Goal: Task Accomplishment & Management: Use online tool/utility

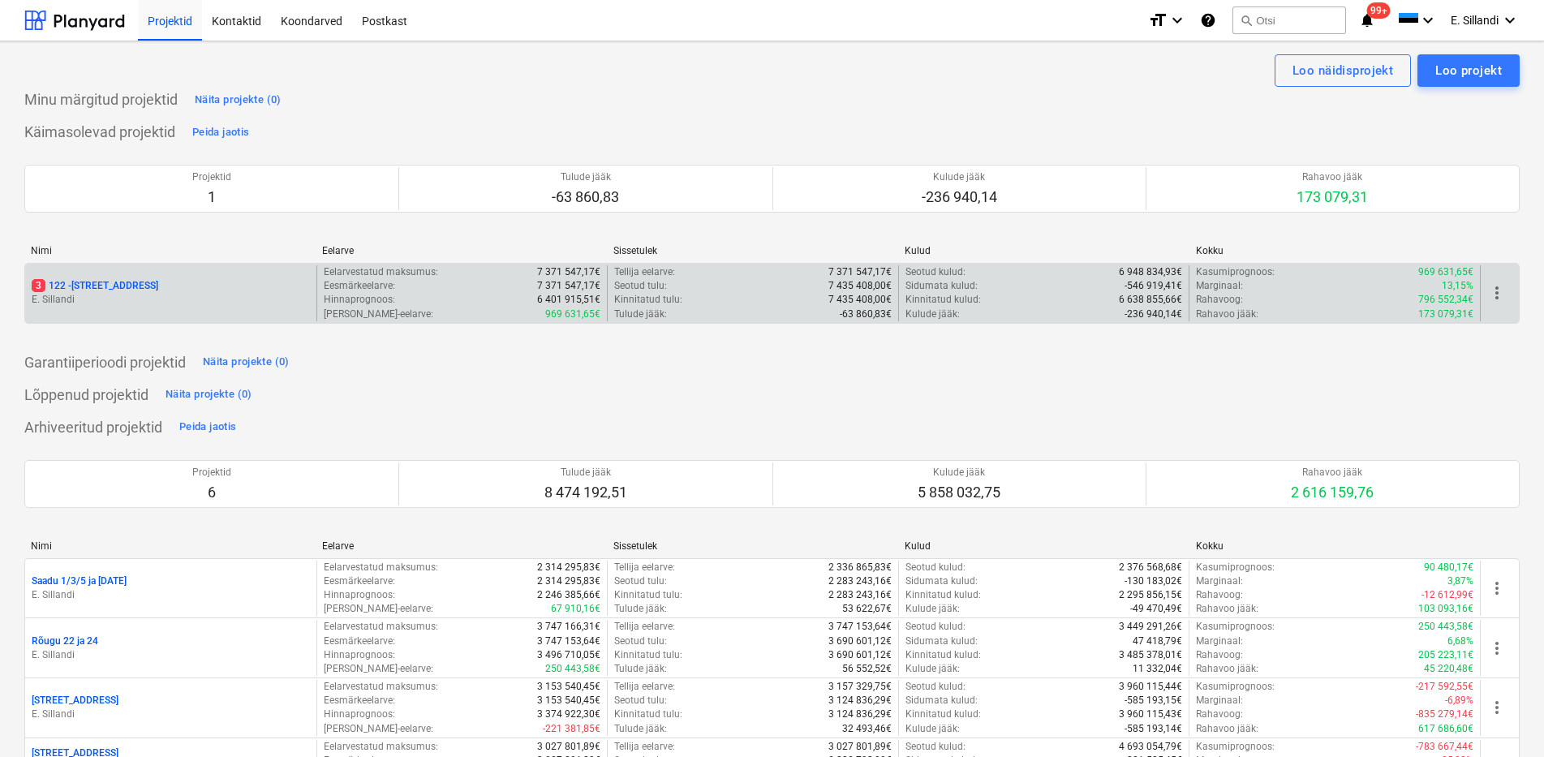
click at [132, 288] on p "3 122 - [STREET_ADDRESS]" at bounding box center [95, 286] width 127 height 14
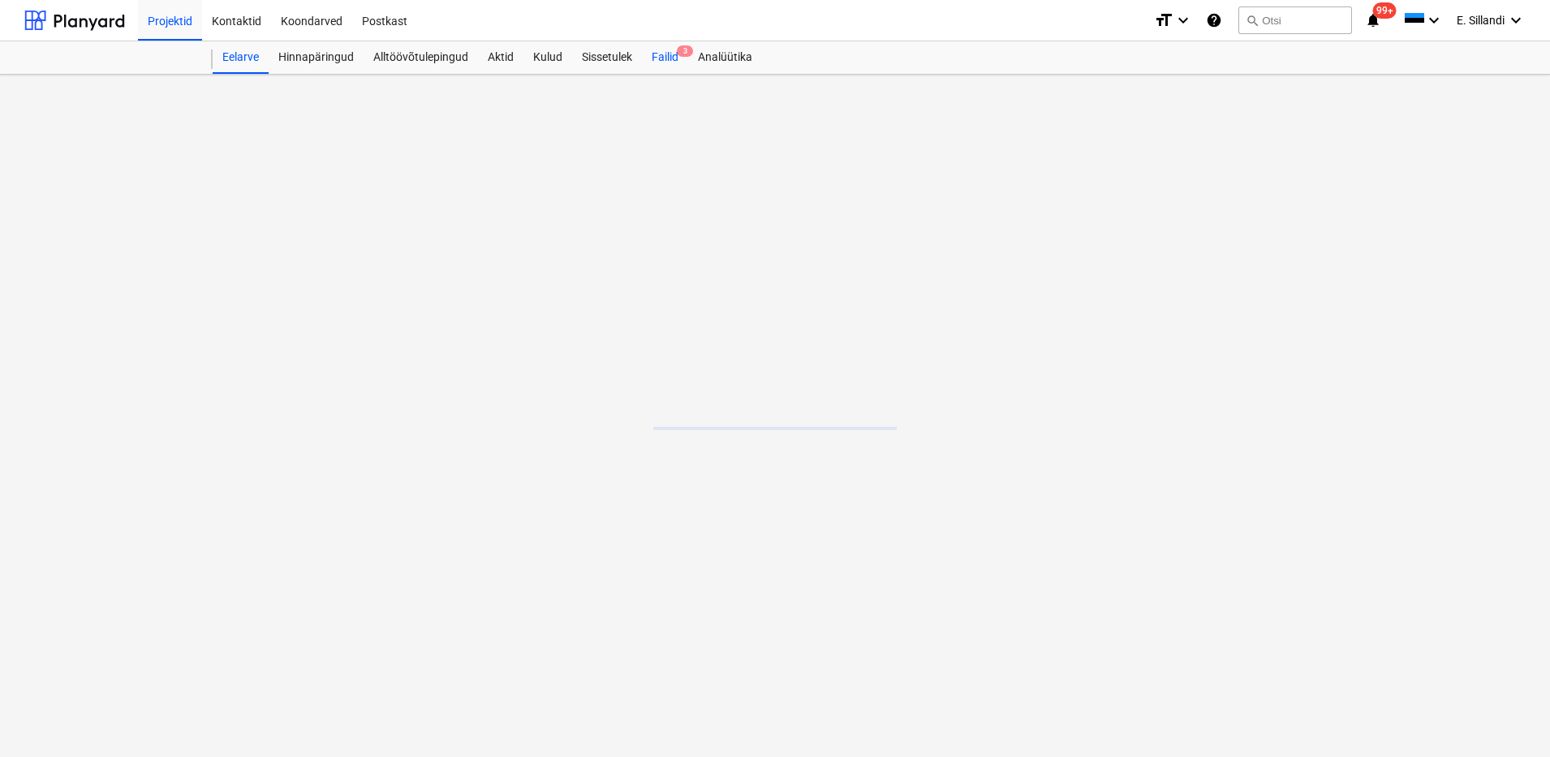
click at [671, 59] on div "Failid 3" at bounding box center [665, 57] width 46 height 32
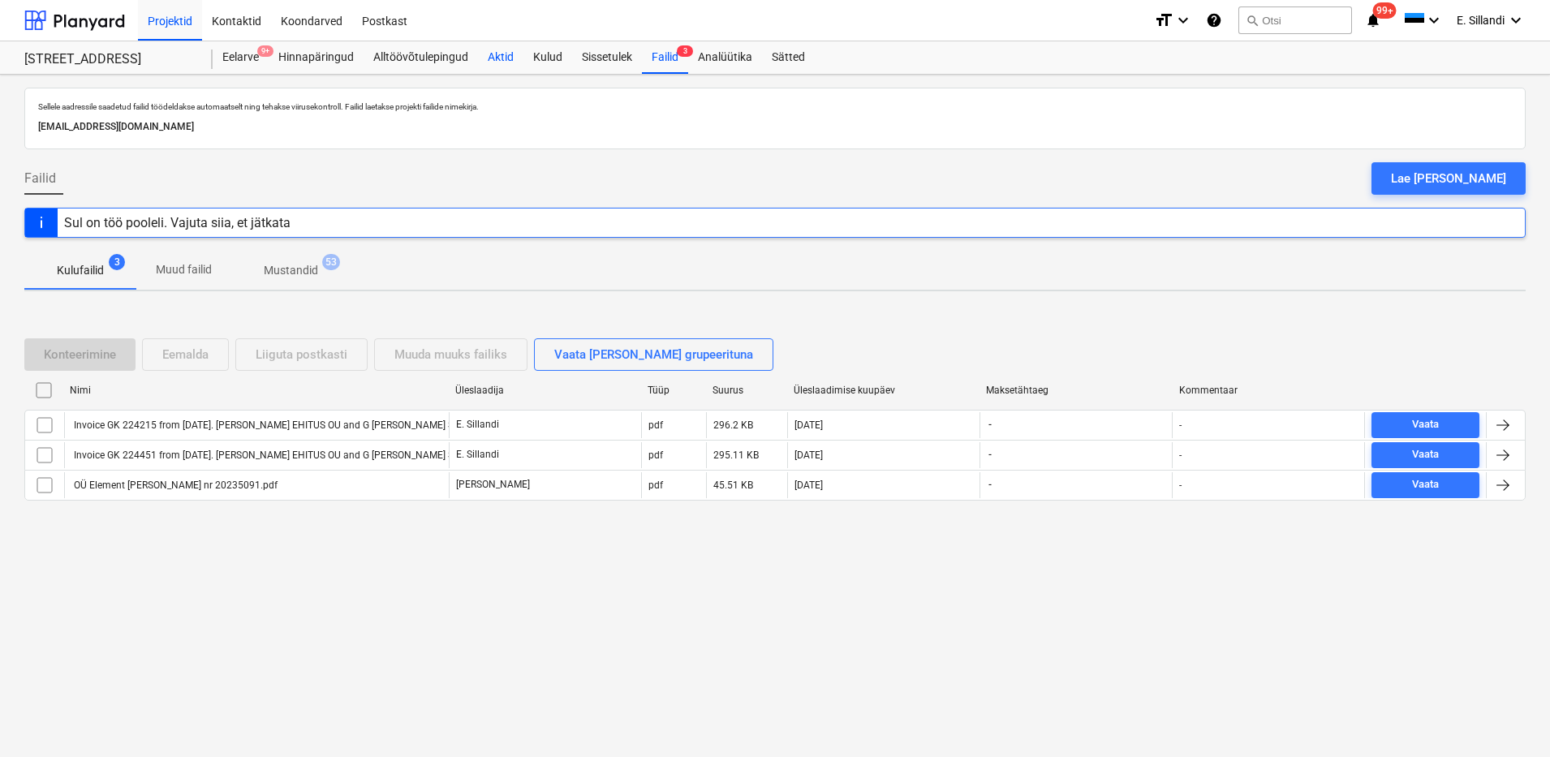
click at [490, 67] on div "Aktid" at bounding box center [500, 57] width 45 height 32
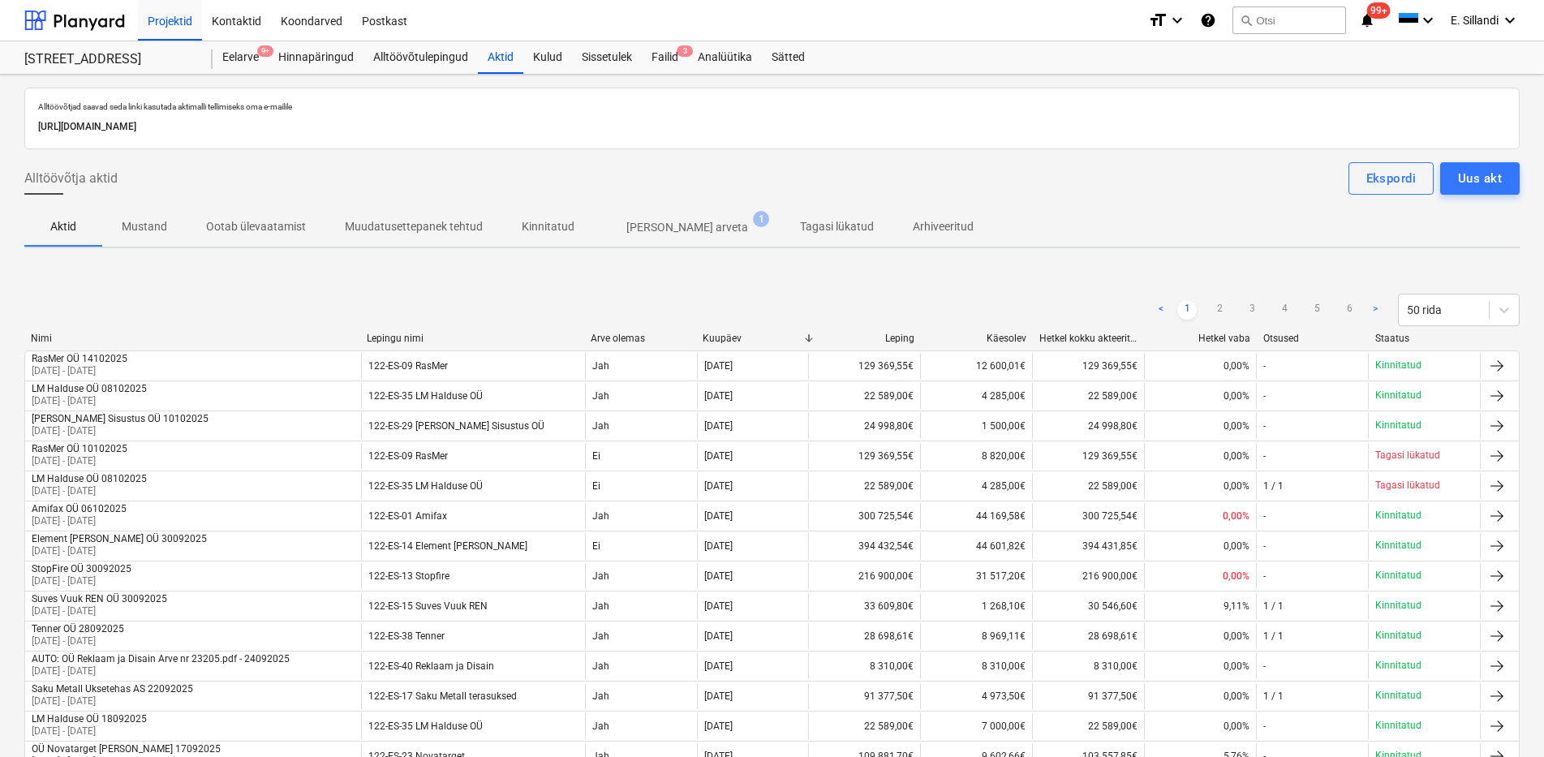
click at [628, 236] on span "[PERSON_NAME] arveta 1" at bounding box center [687, 227] width 187 height 29
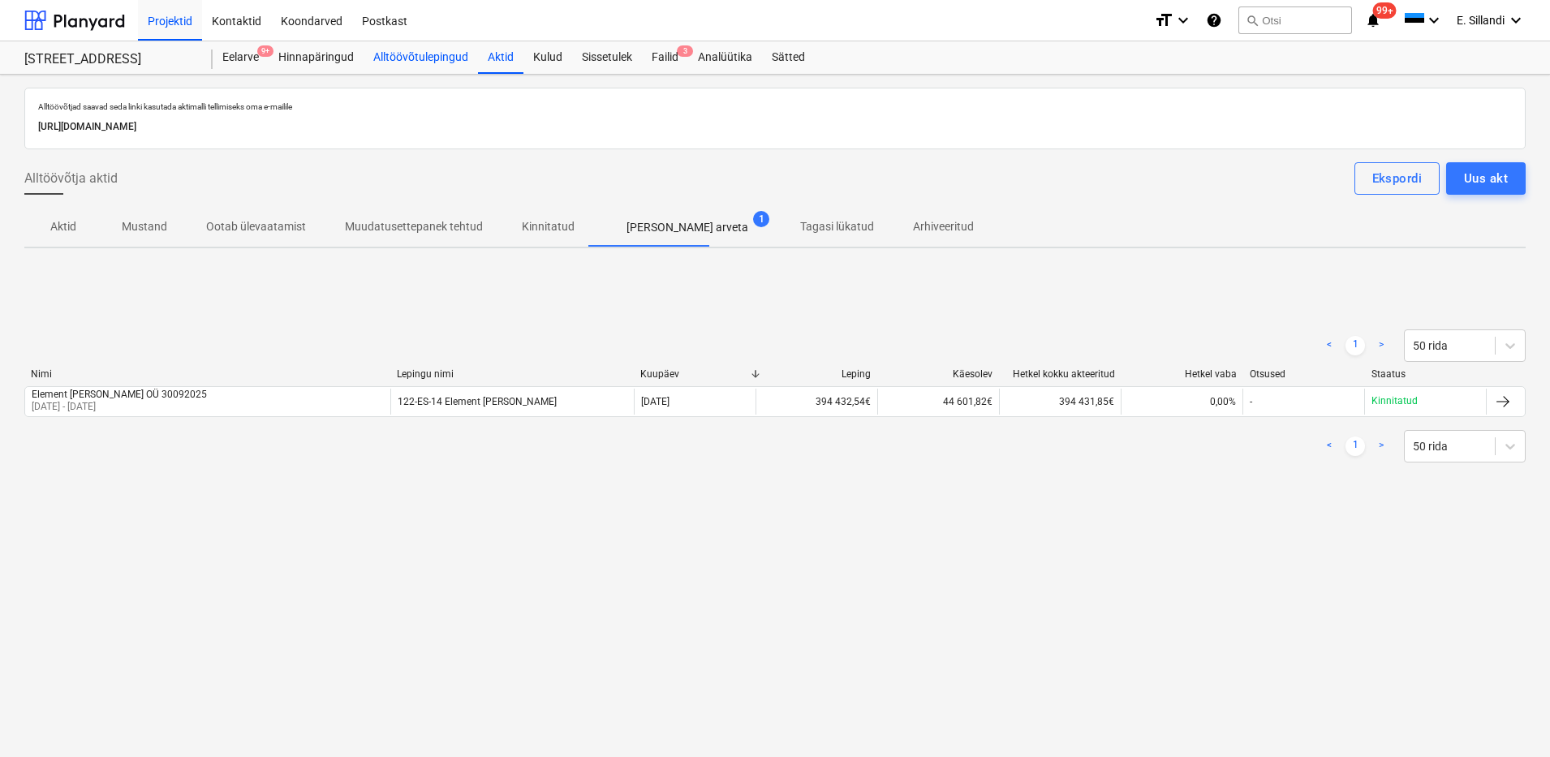
click at [436, 68] on div "Alltöövõtulepingud" at bounding box center [420, 57] width 114 height 32
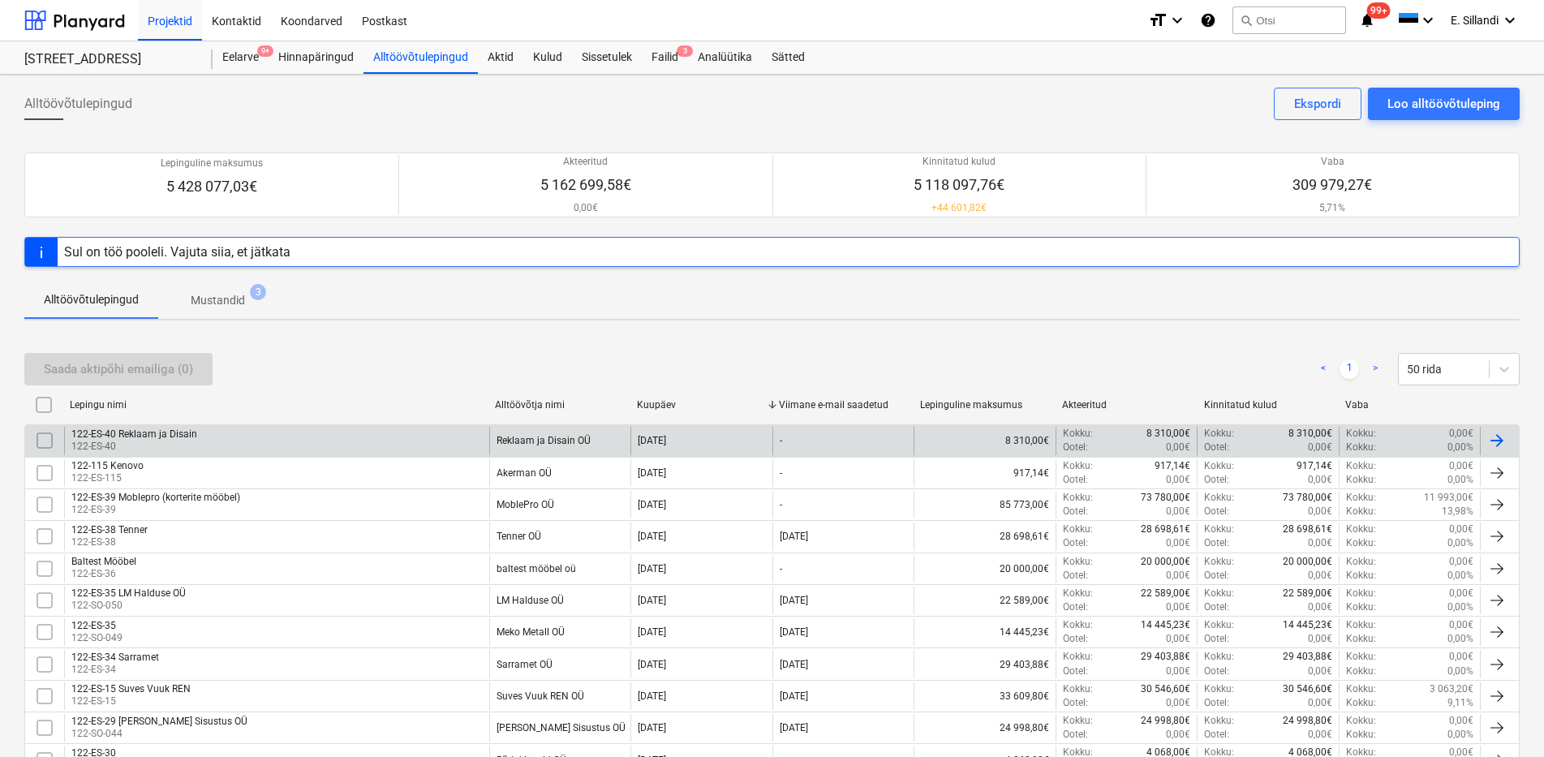
scroll to position [1003, 0]
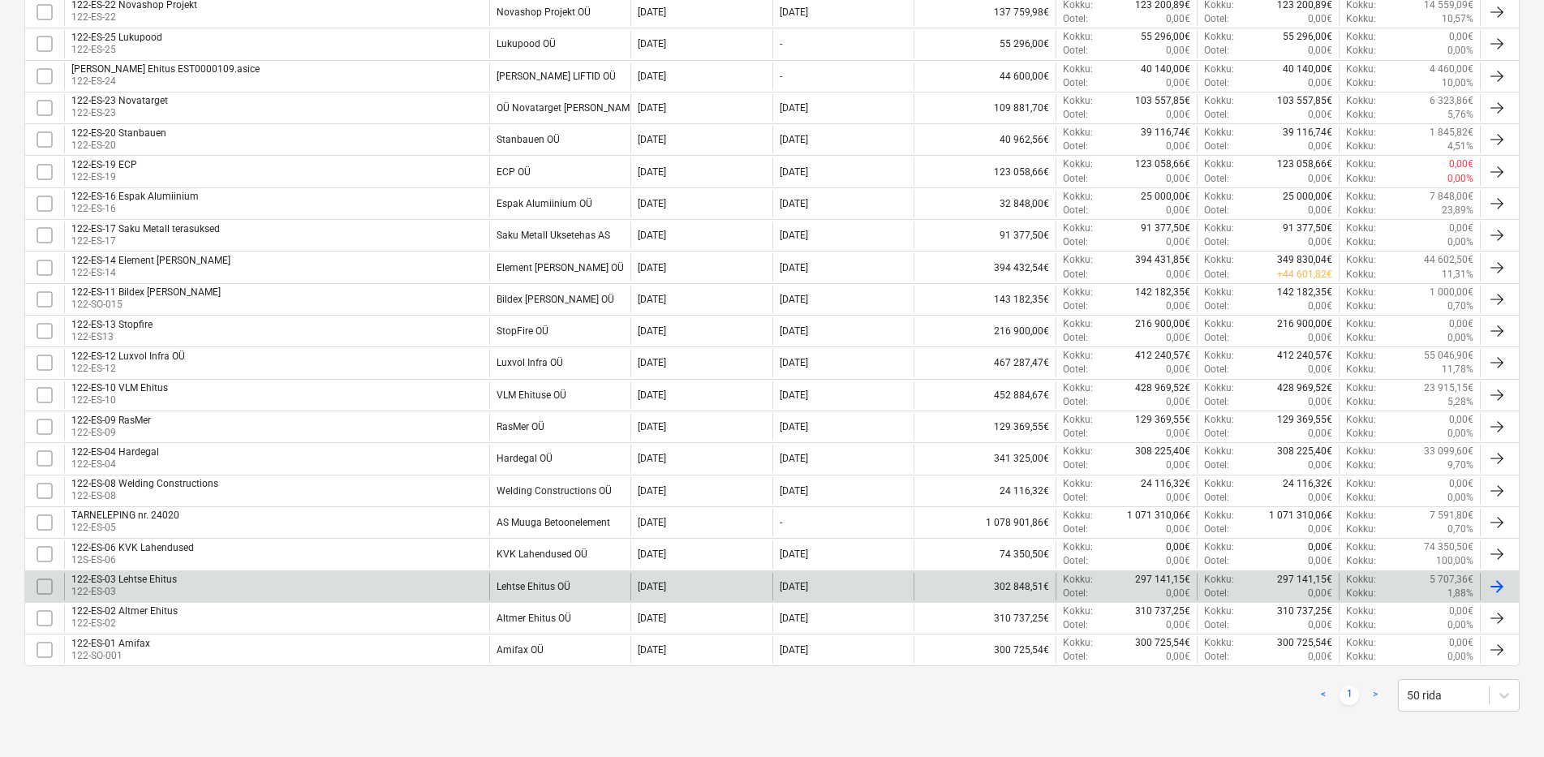
click at [313, 585] on div "122-ES-03 Lehtse Ehitus 122-ES-03" at bounding box center [276, 587] width 425 height 28
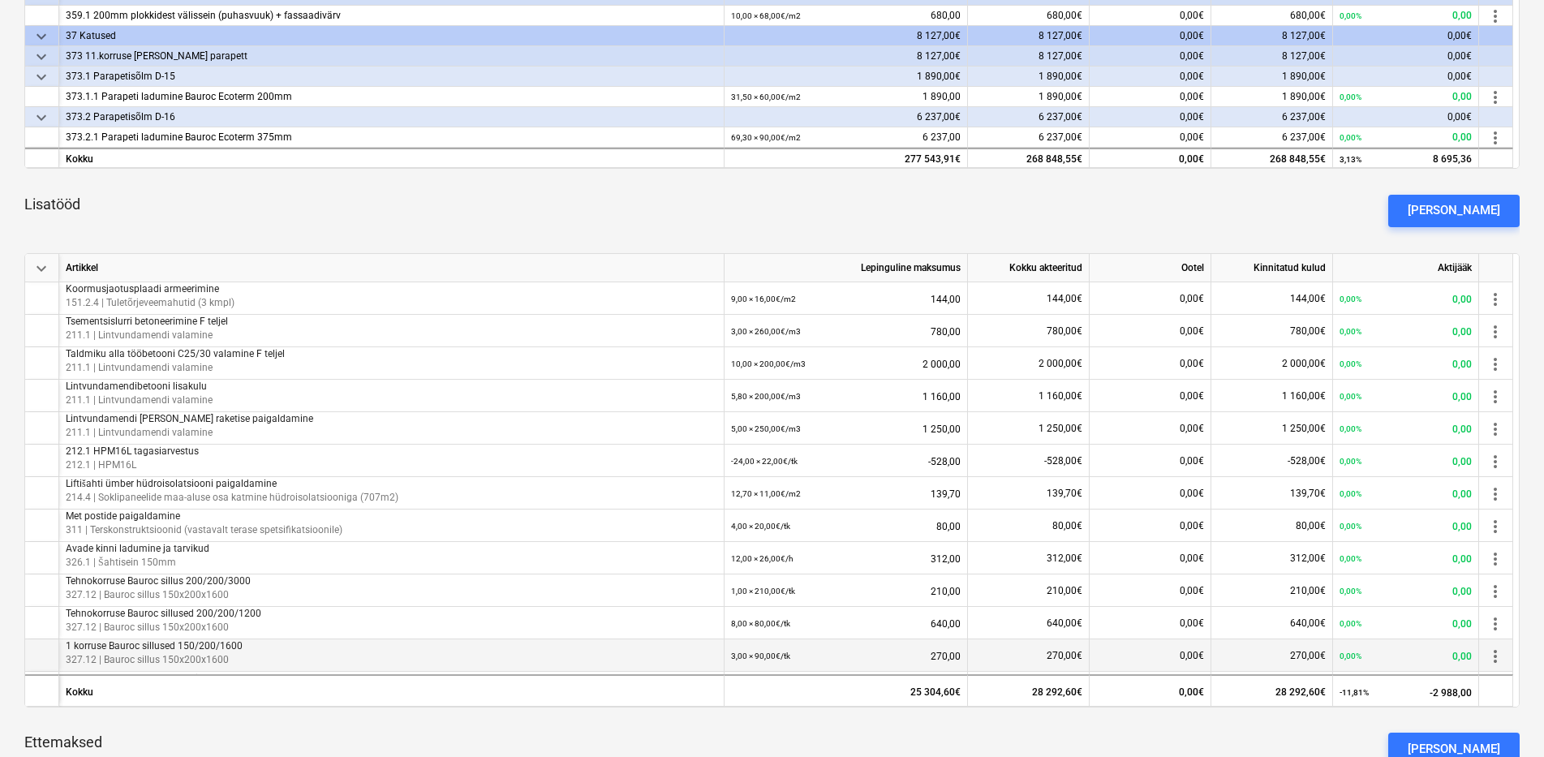
scroll to position [710, 0]
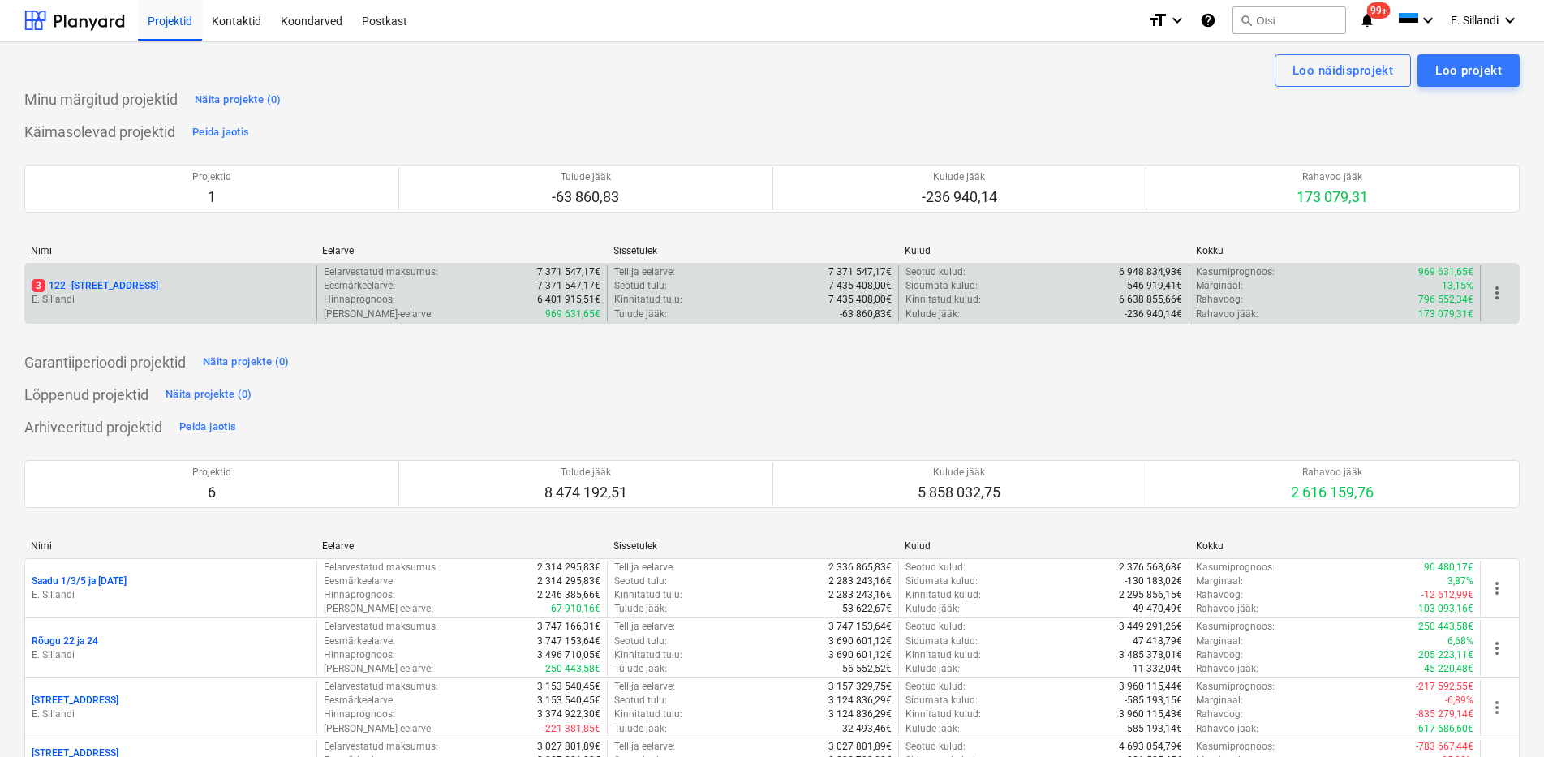
click at [127, 289] on p "3 122 - [STREET_ADDRESS]" at bounding box center [95, 286] width 127 height 14
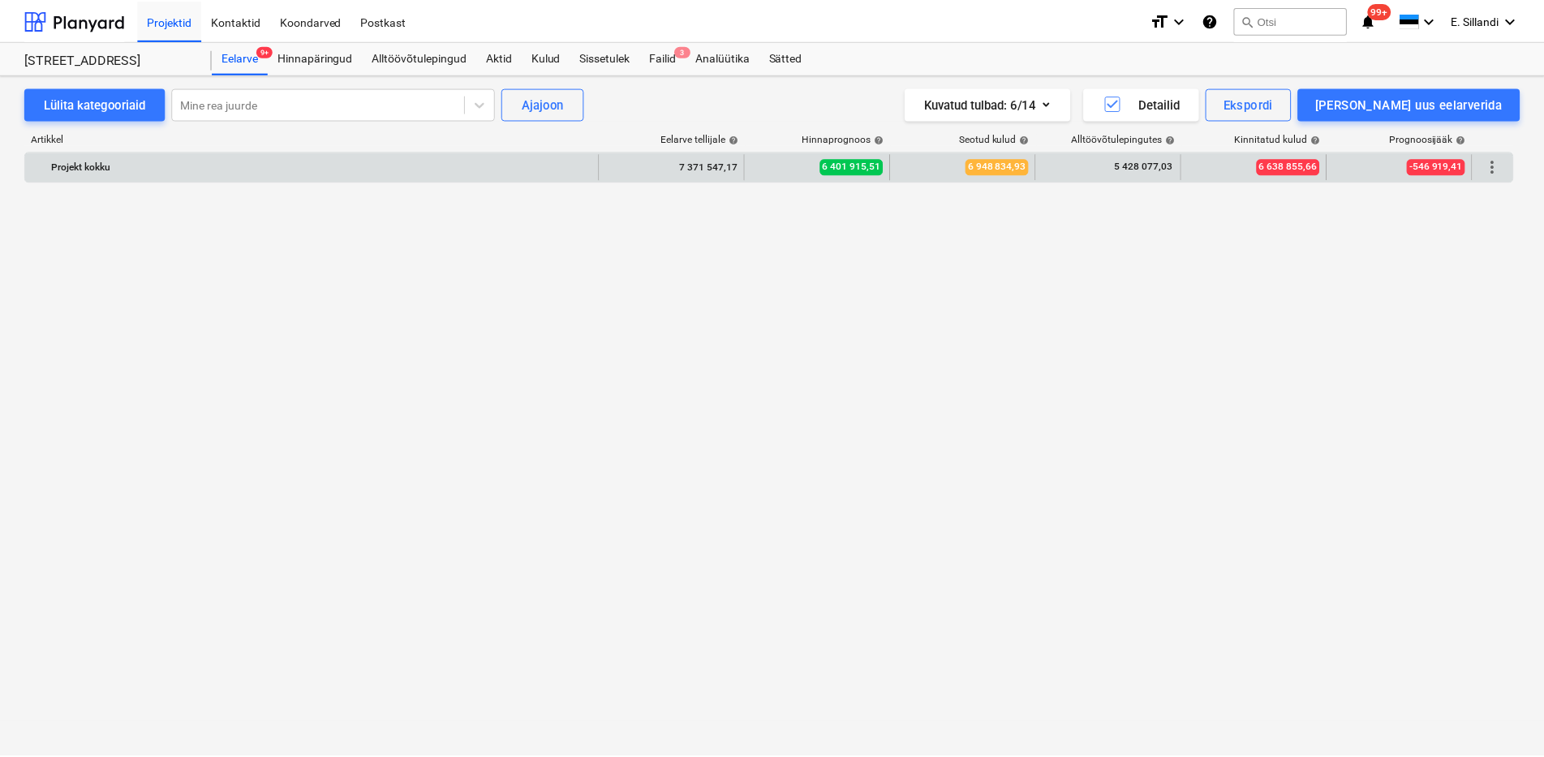
scroll to position [18391, 0]
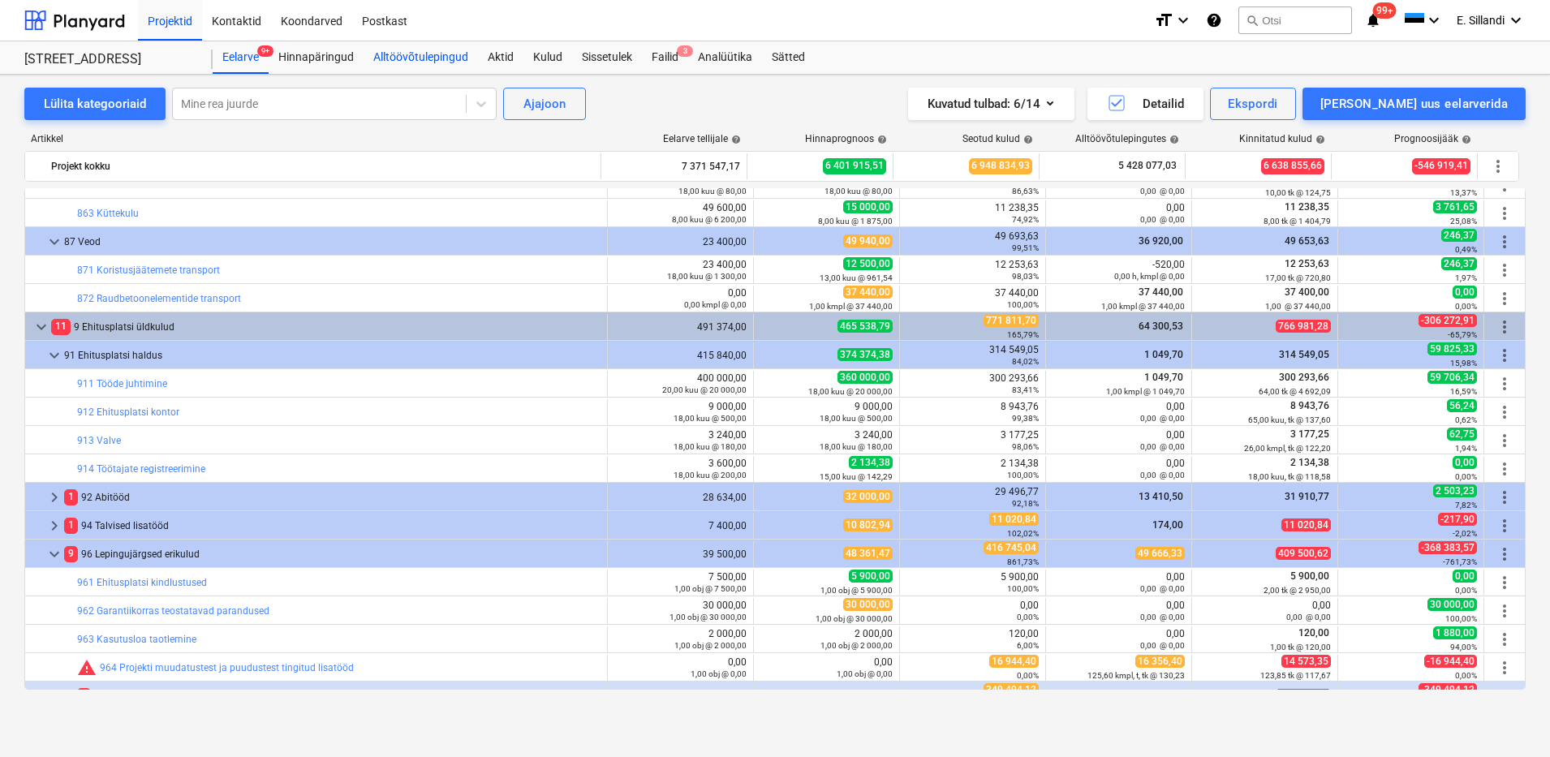
click at [411, 45] on div "Alltöövõtulepingud" at bounding box center [420, 57] width 114 height 32
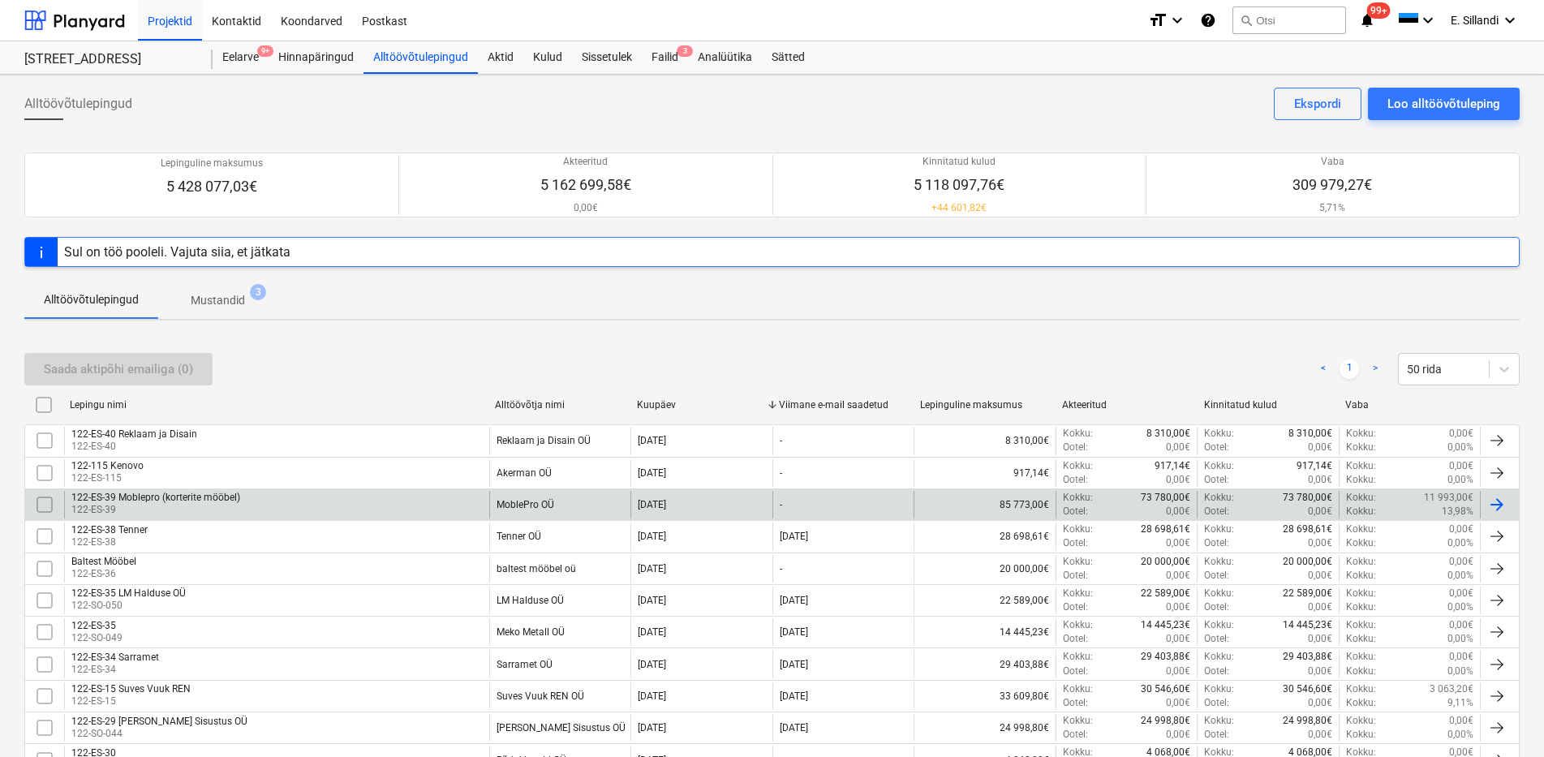
click at [335, 508] on div "122-ES-39 Moblepro (korterite mööbel) 122-ES-39" at bounding box center [276, 505] width 425 height 28
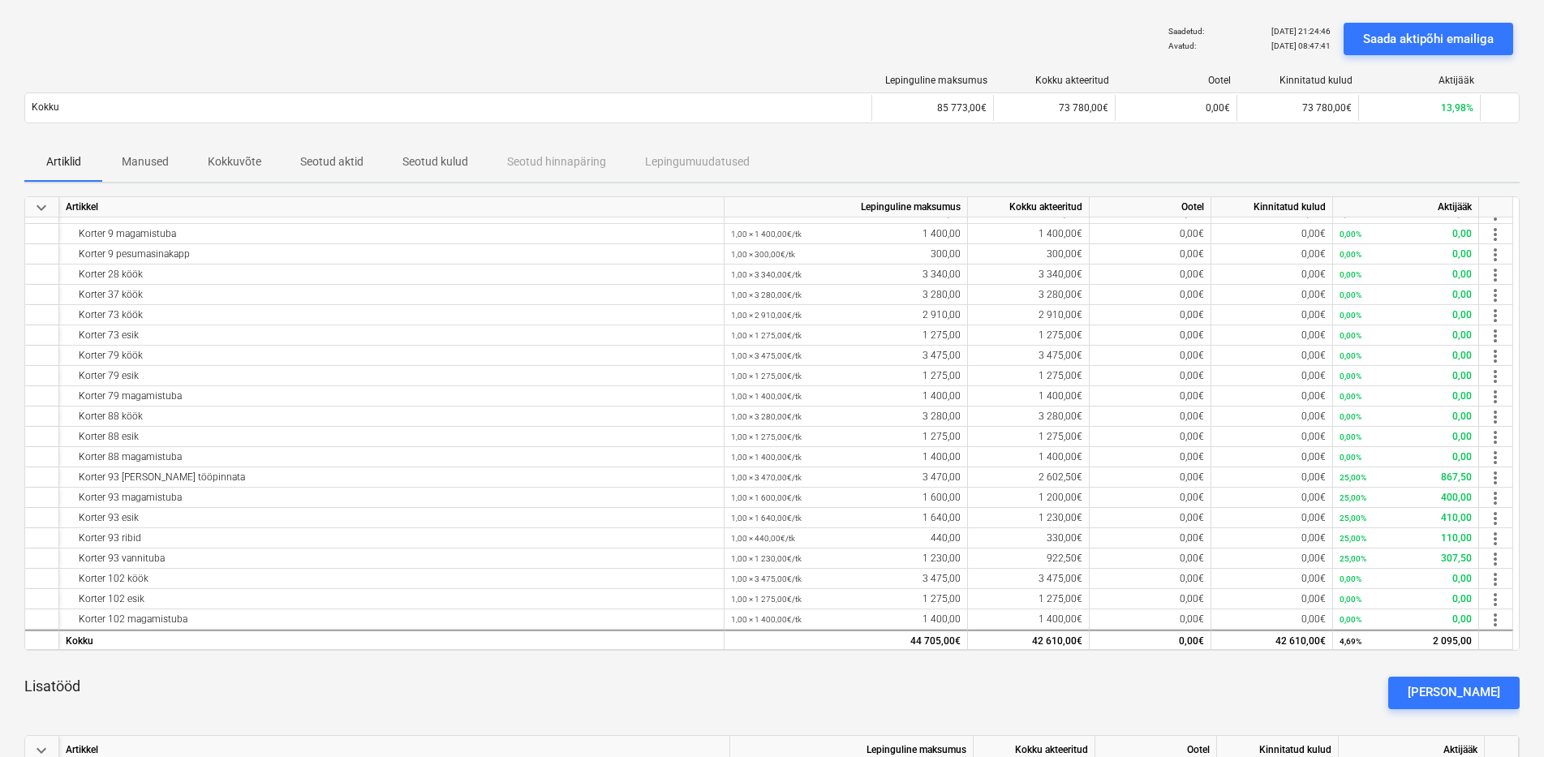
scroll to position [695, 0]
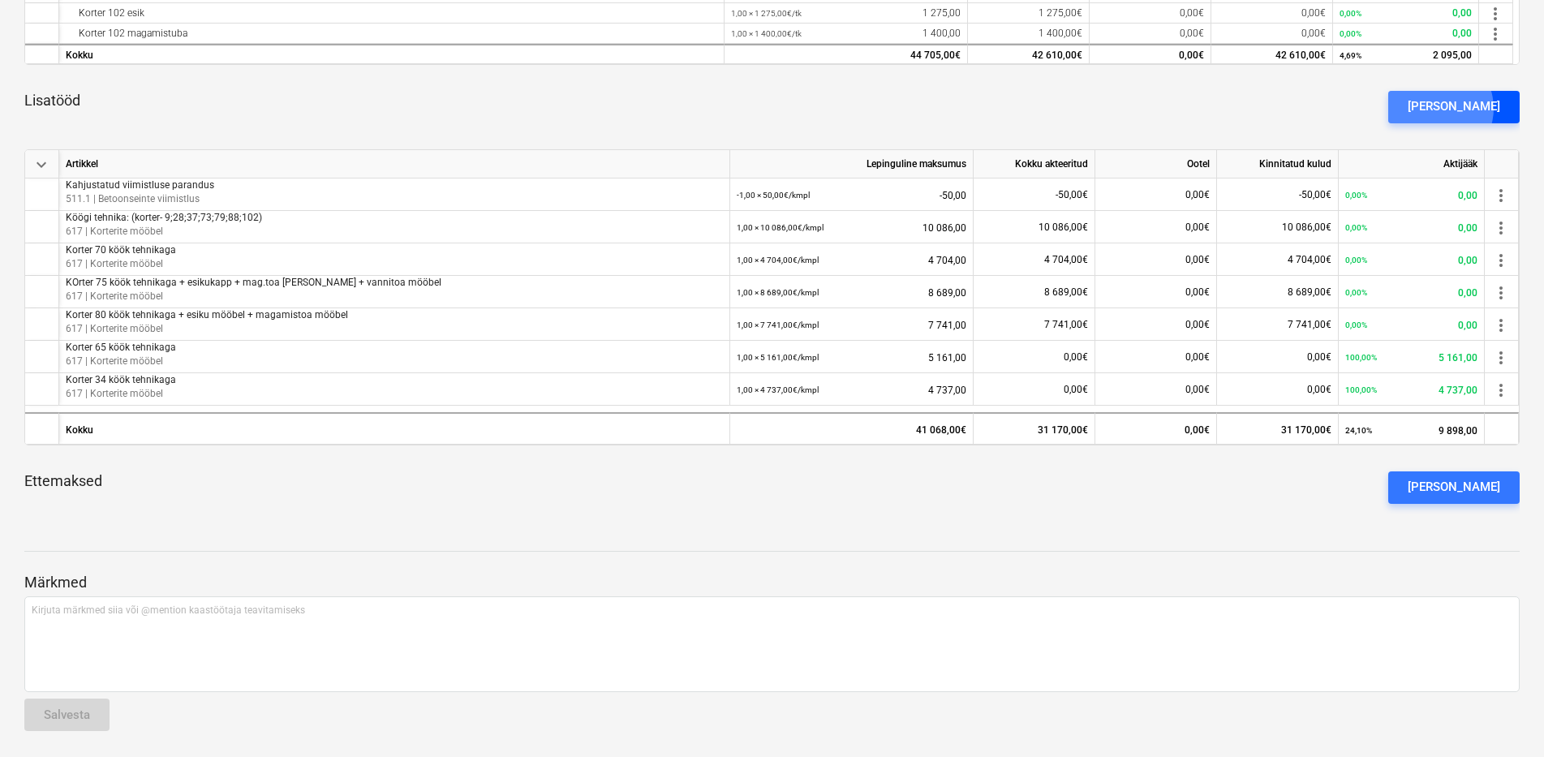
click at [1462, 109] on div "[PERSON_NAME]" at bounding box center [1454, 106] width 92 height 21
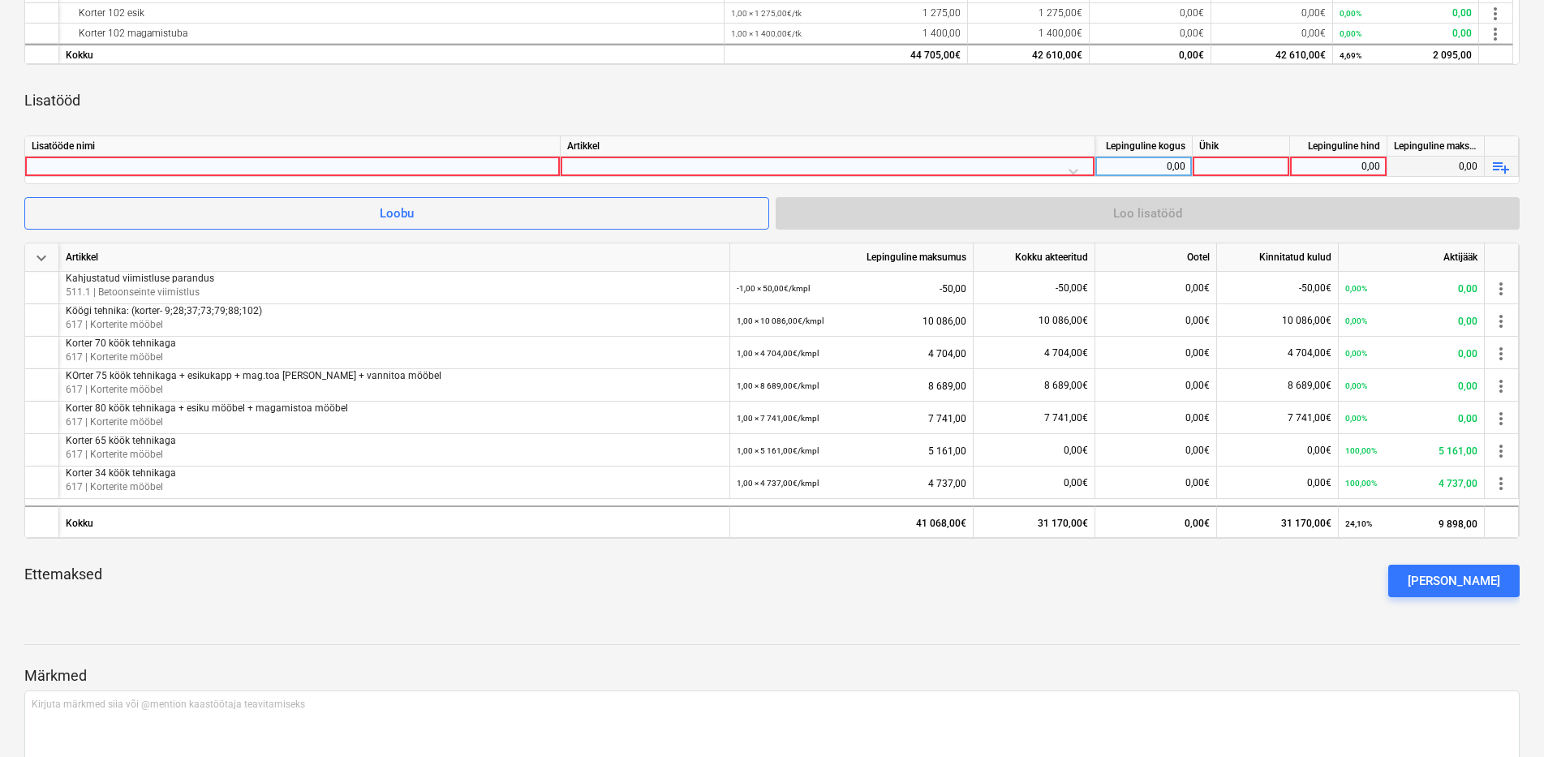
click at [61, 161] on div at bounding box center [293, 166] width 522 height 19
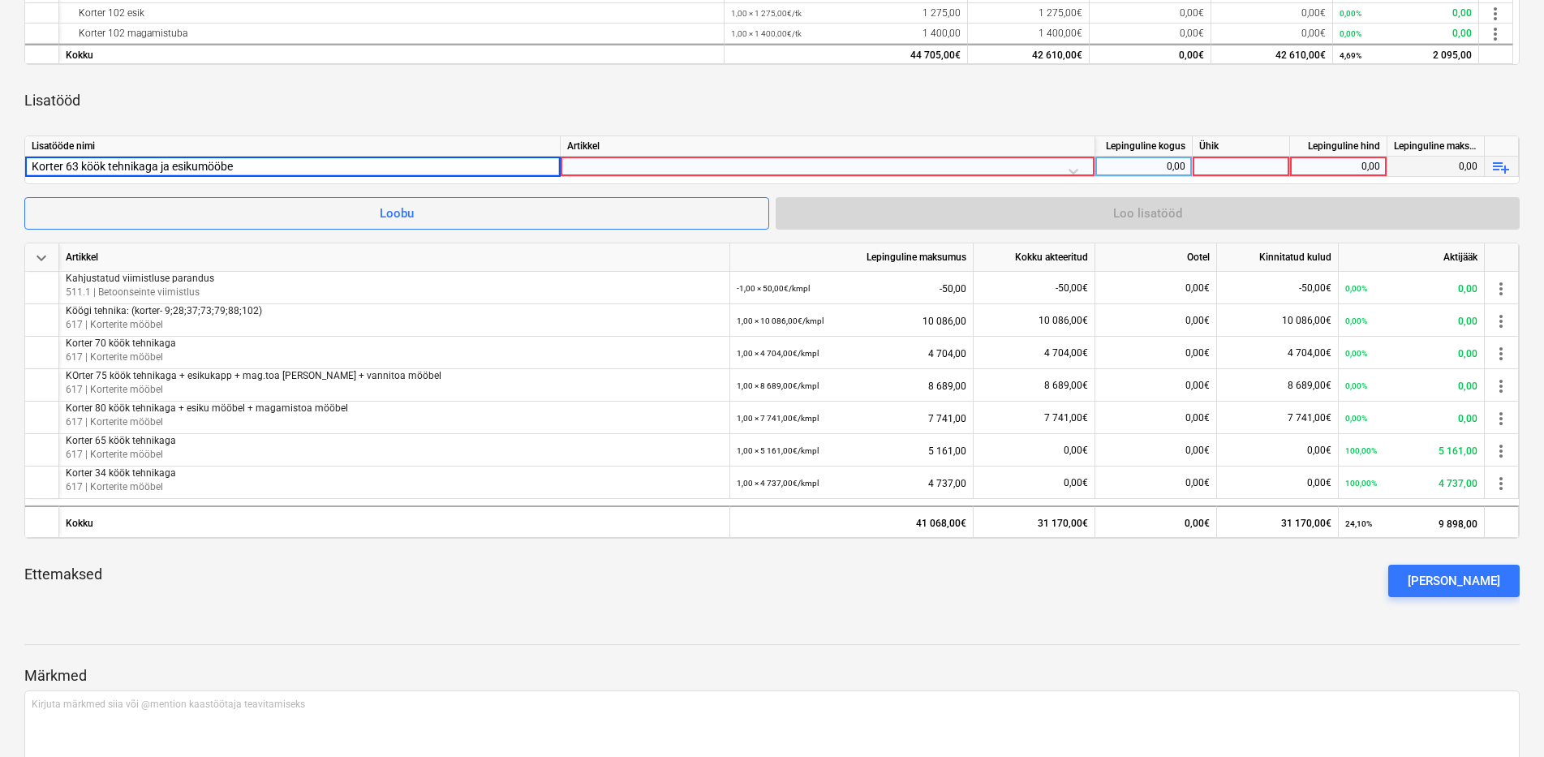
type input "Korter 63 köök tehnikaga ja esikumööbel"
click at [608, 163] on div at bounding box center [827, 171] width 521 height 28
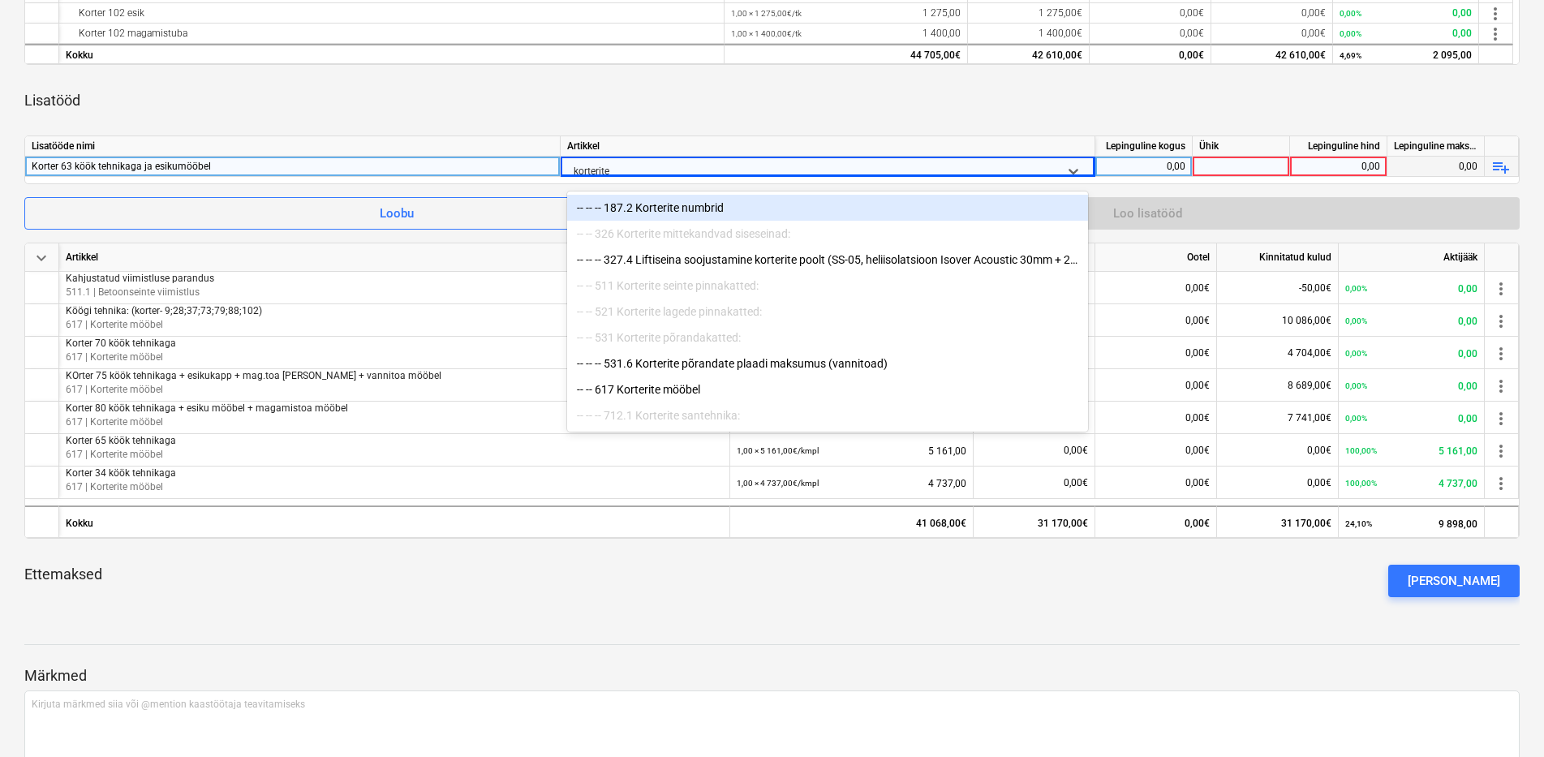
type input "korterite"
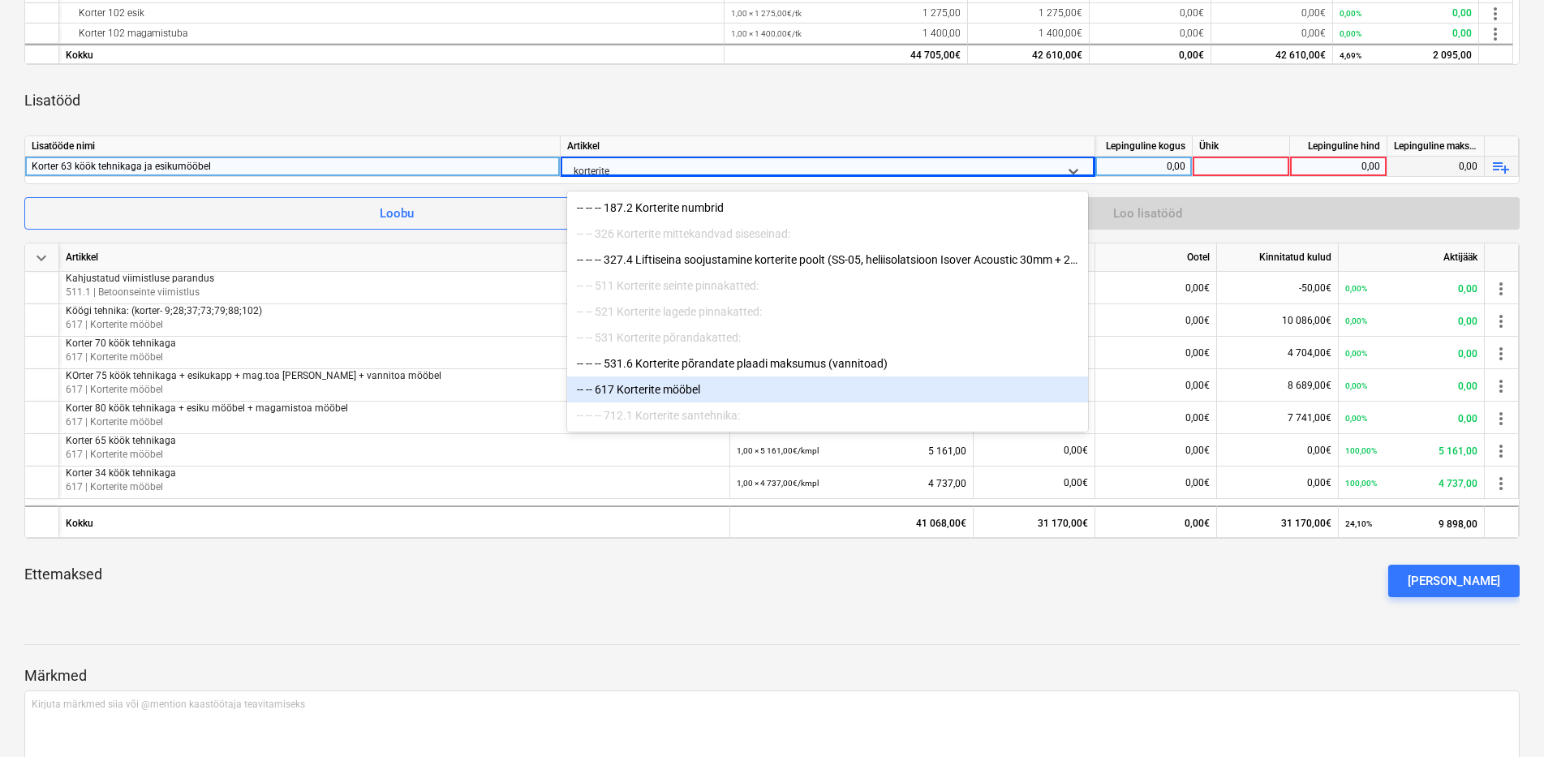
click at [689, 391] on div "-- -- 617 Korterite mööbel" at bounding box center [827, 389] width 521 height 26
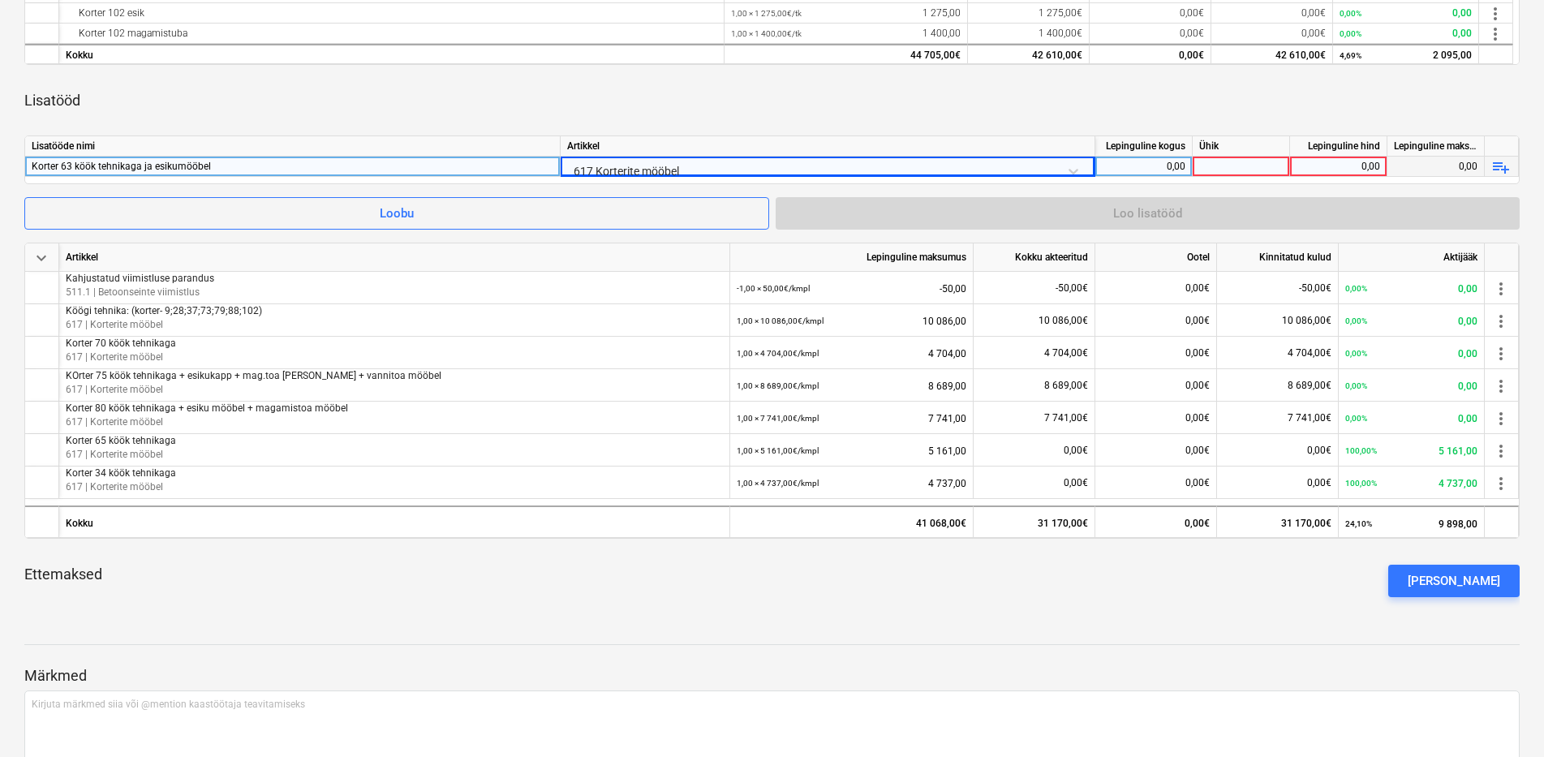
click at [766, 144] on div "Artikkel" at bounding box center [828, 146] width 535 height 20
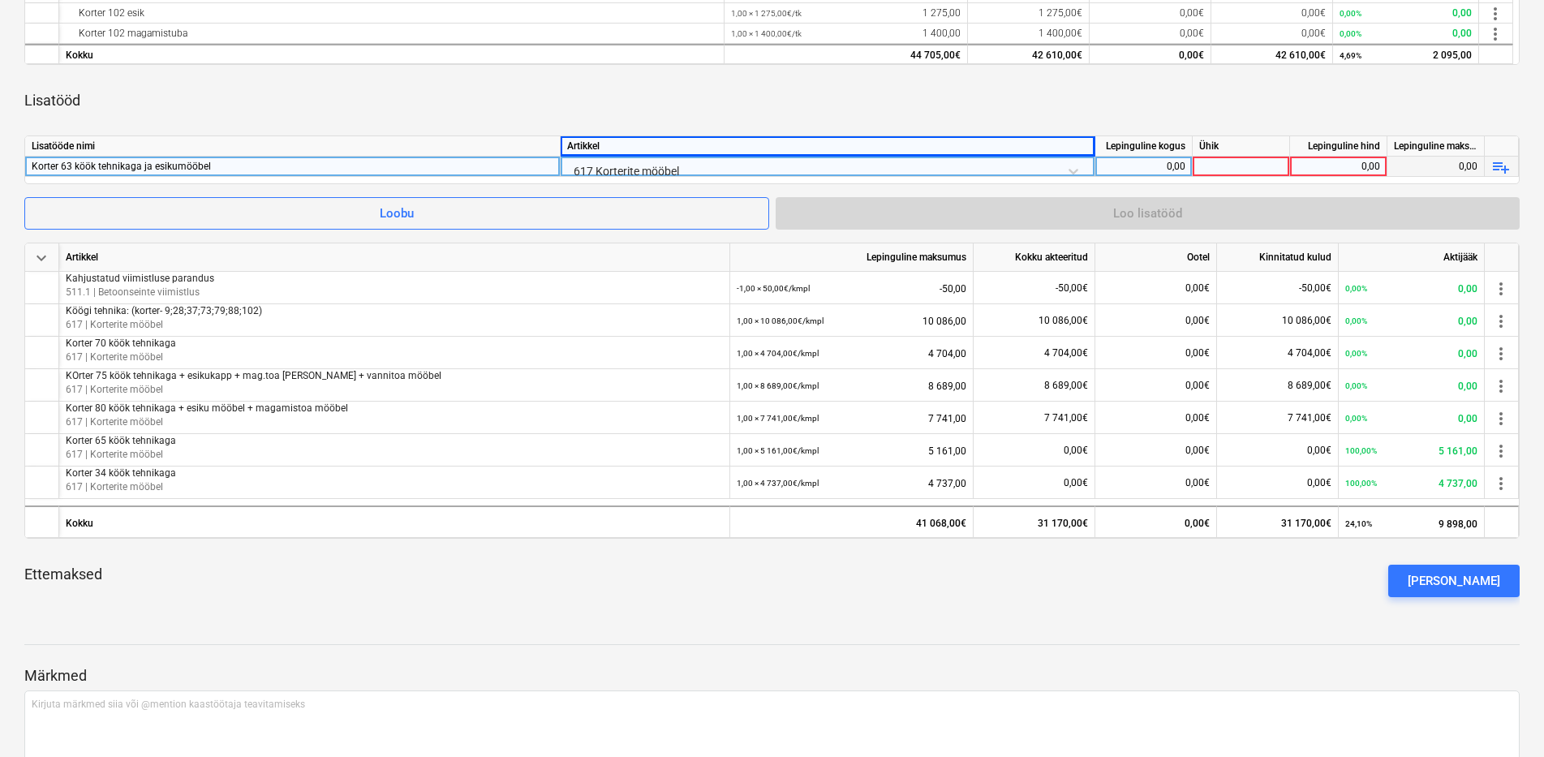
click at [1172, 163] on div "0,00" at bounding box center [1144, 167] width 84 height 20
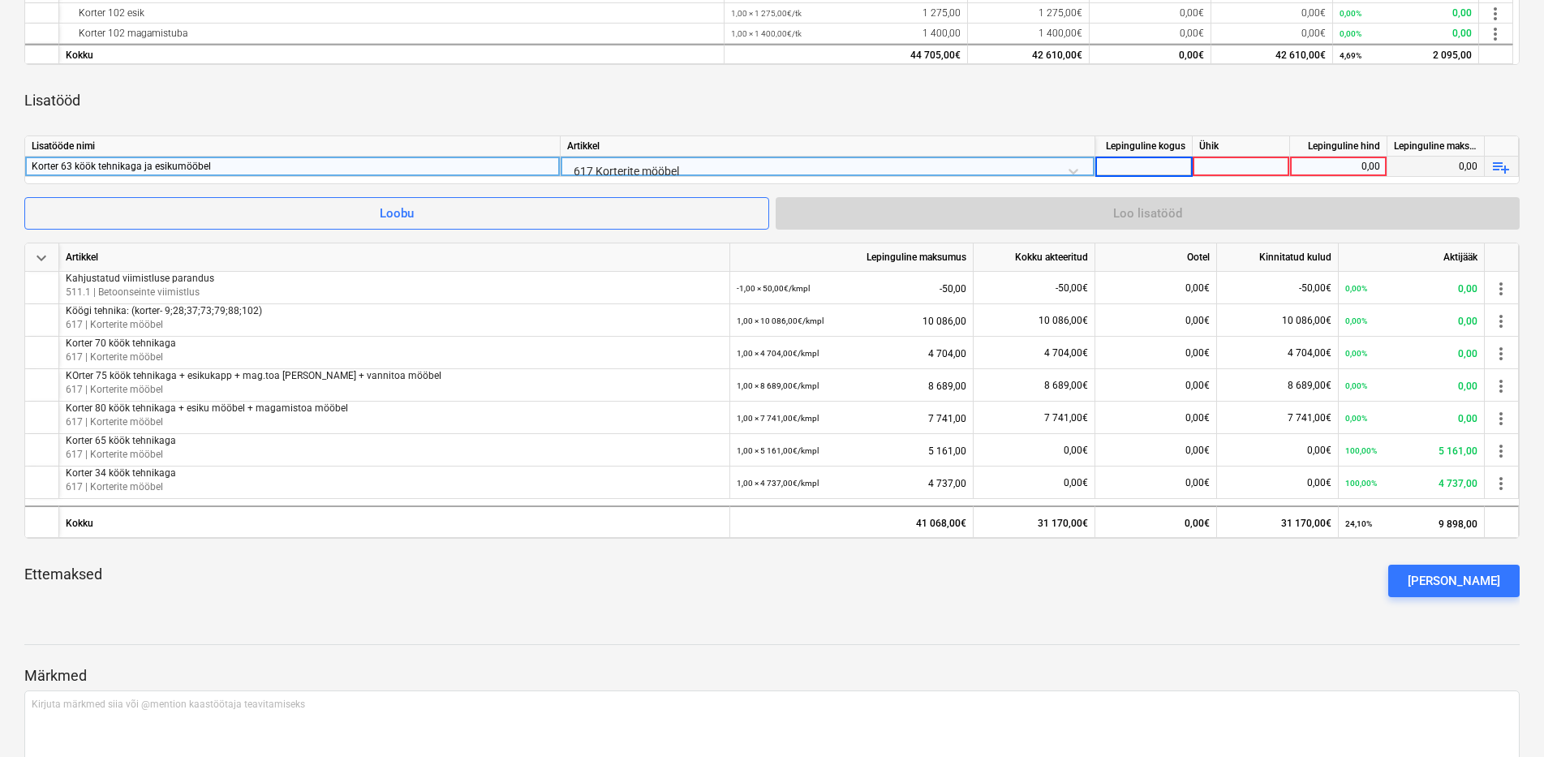
type input "1"
click at [1222, 163] on div at bounding box center [1241, 167] width 97 height 20
type input "kmpl"
click at [1316, 160] on div "0,00" at bounding box center [1339, 167] width 84 height 20
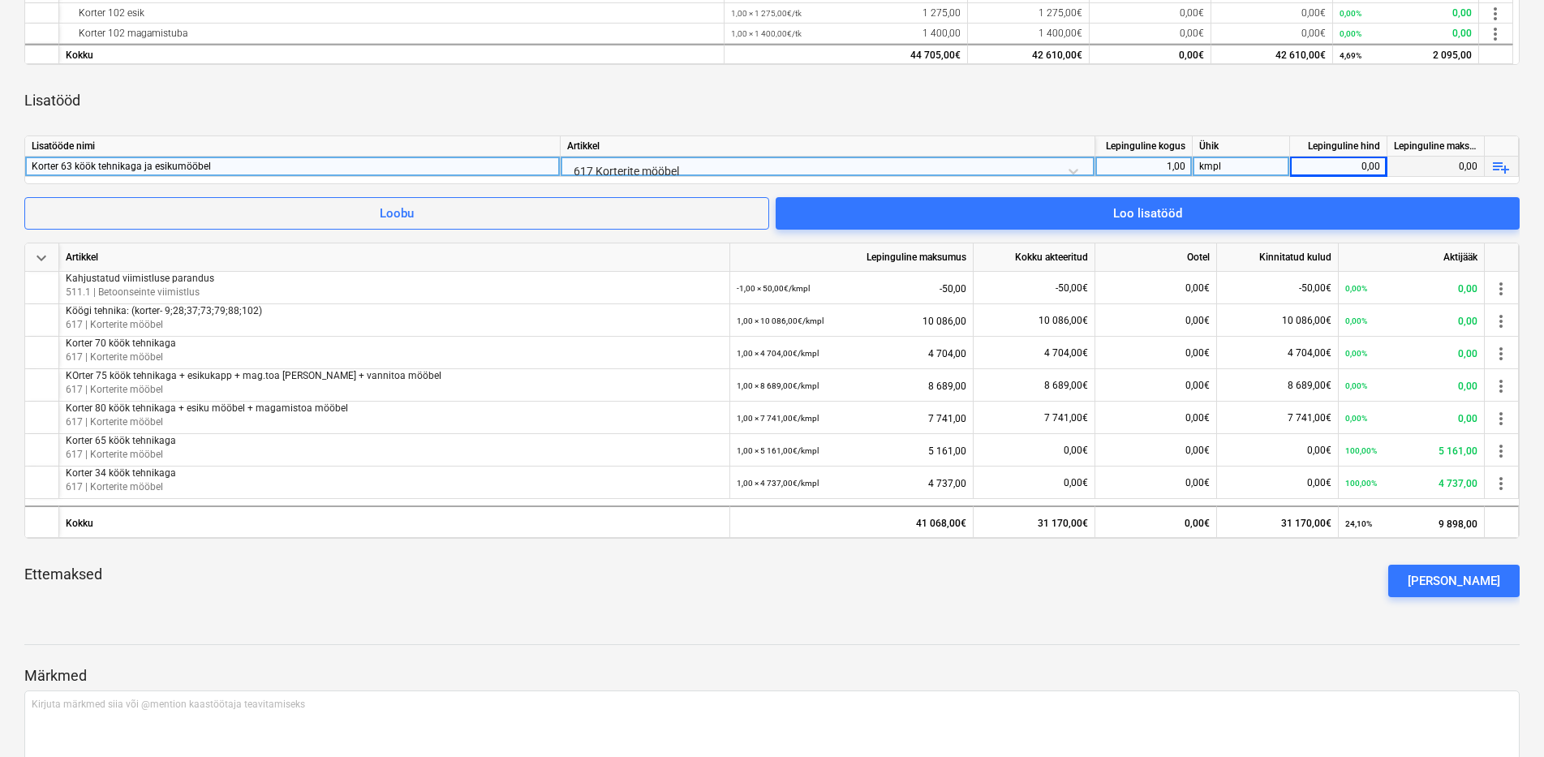
click at [1331, 158] on div "0,00" at bounding box center [1339, 167] width 84 height 20
type input "6112"
click at [1301, 97] on div "Lisatööd" at bounding box center [771, 100] width 1495 height 45
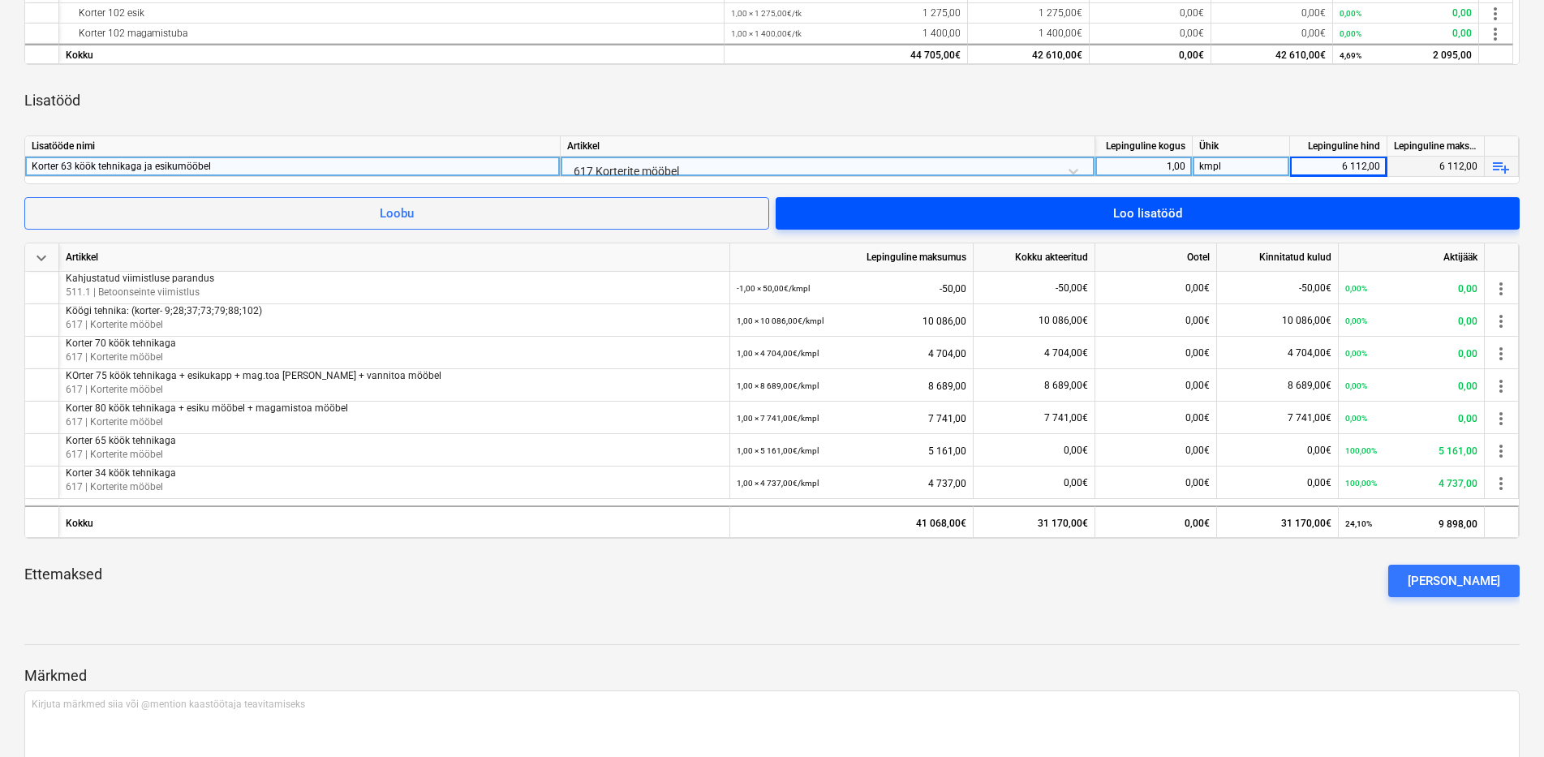
click at [1189, 216] on span "Loo lisatööd" at bounding box center [1147, 213] width 705 height 21
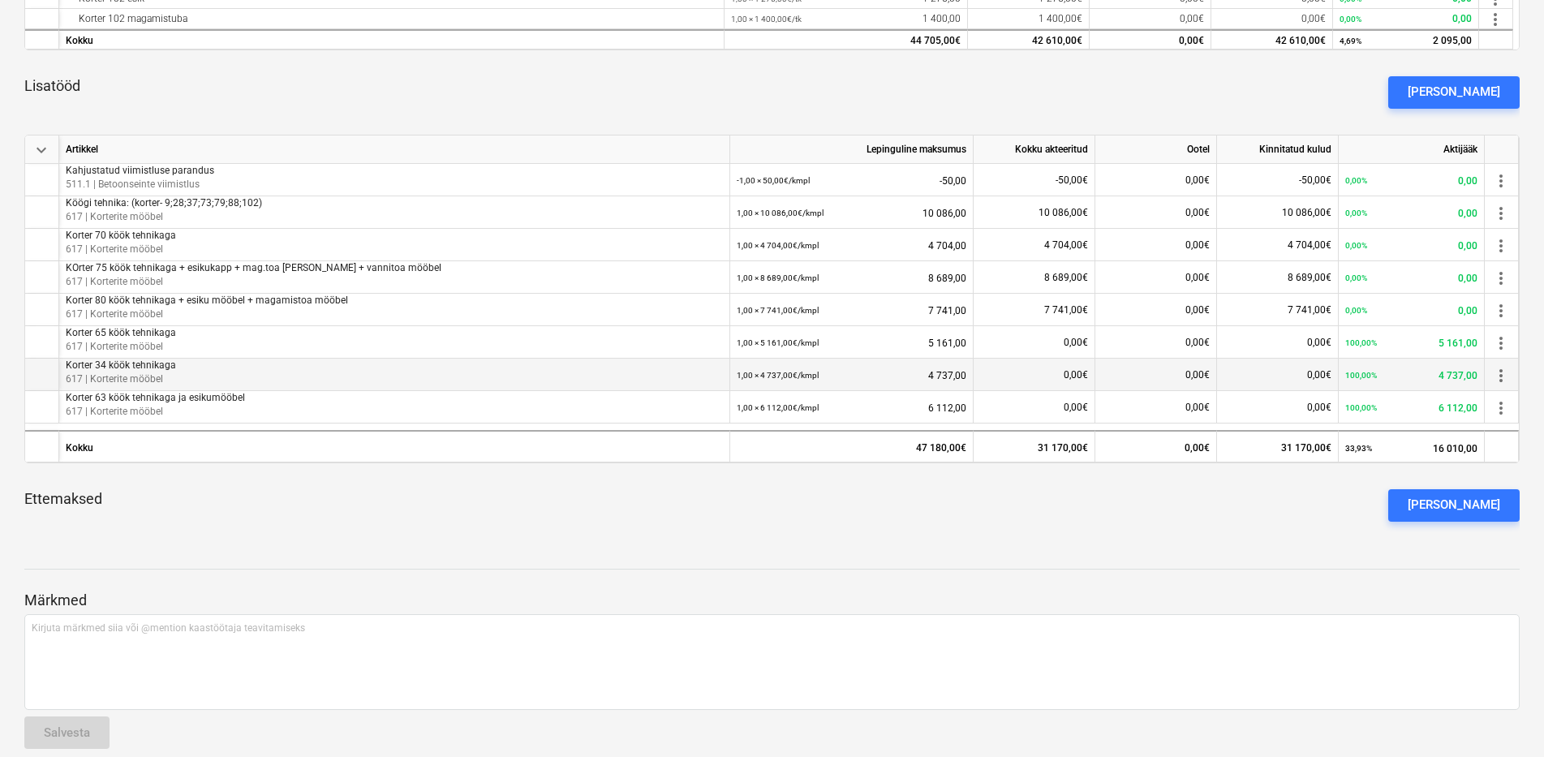
scroll to position [728, 0]
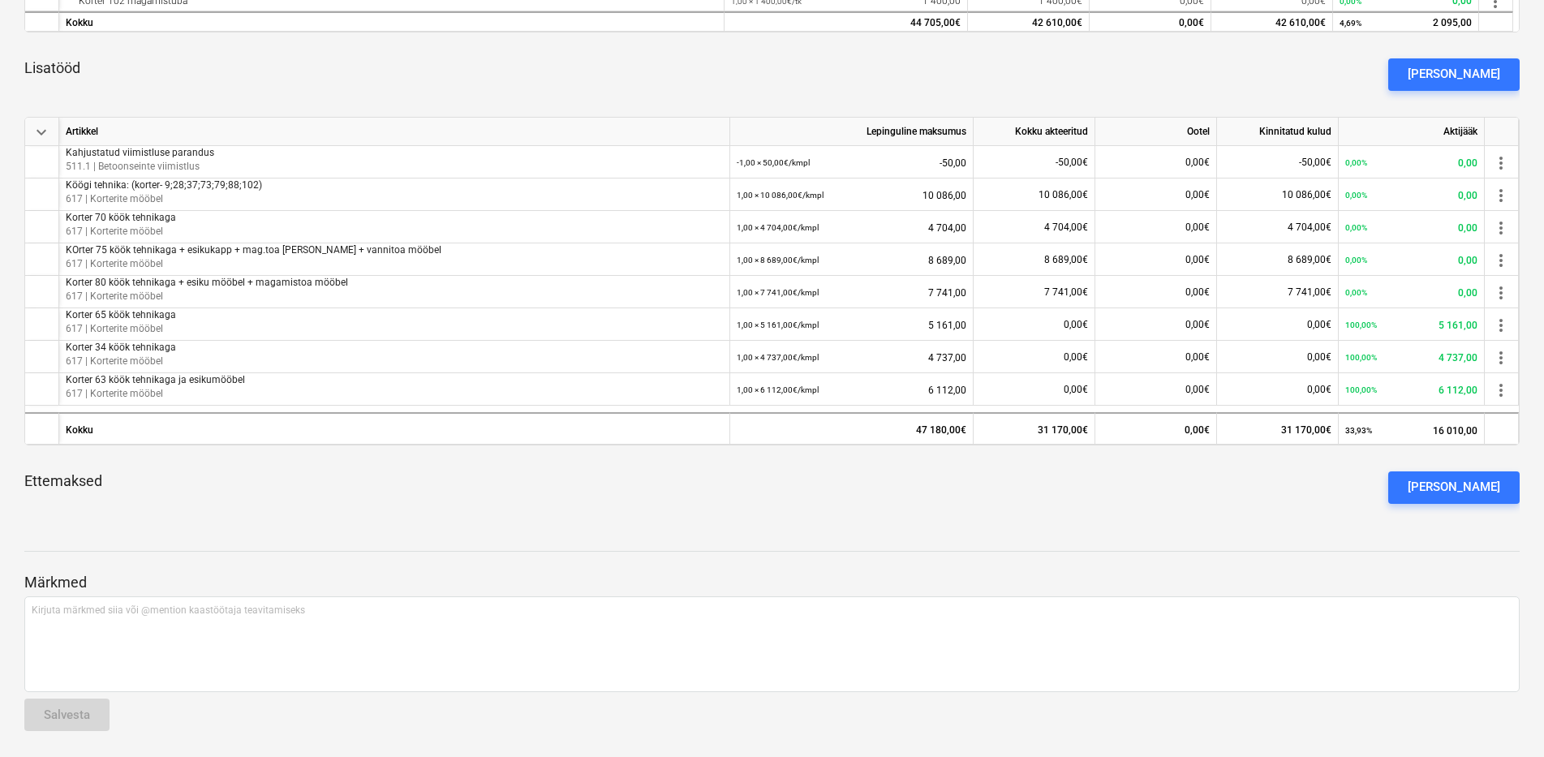
click at [516, 500] on div "Ettemaksed Lisa ettemaks" at bounding box center [771, 487] width 1495 height 58
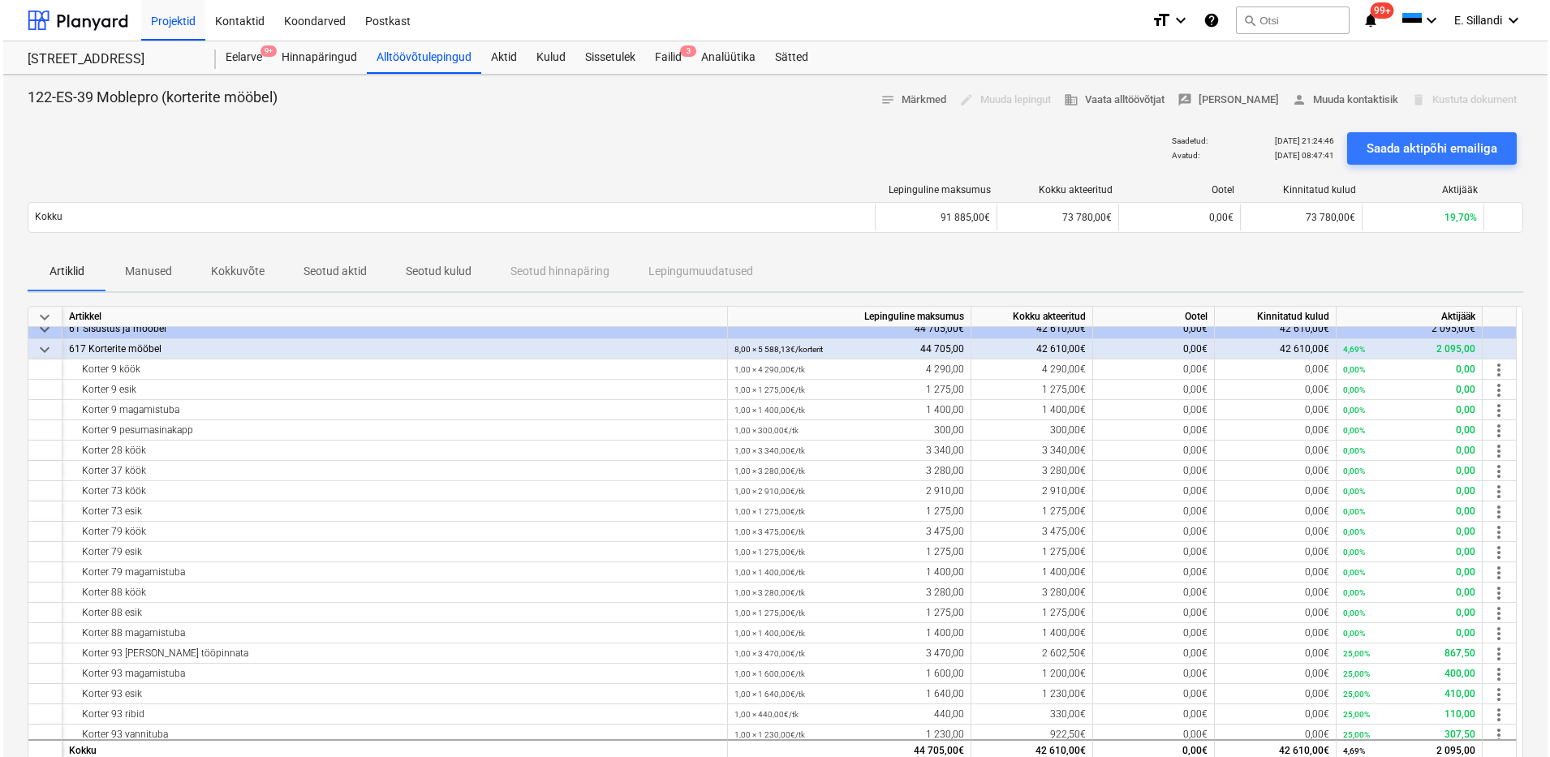
scroll to position [0, 0]
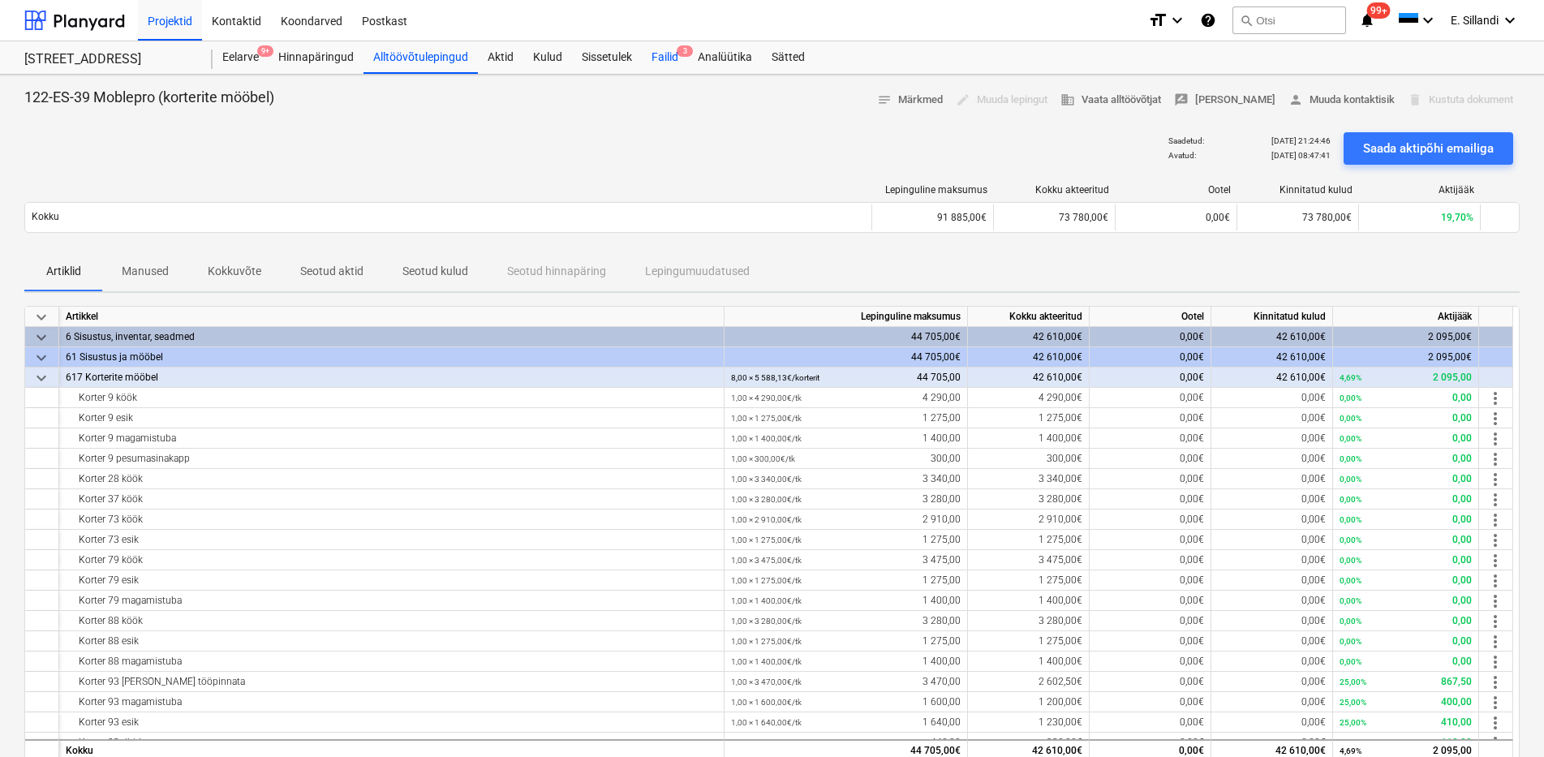
click at [663, 54] on div "Failid 3" at bounding box center [665, 57] width 46 height 32
